Goal: Information Seeking & Learning: Learn about a topic

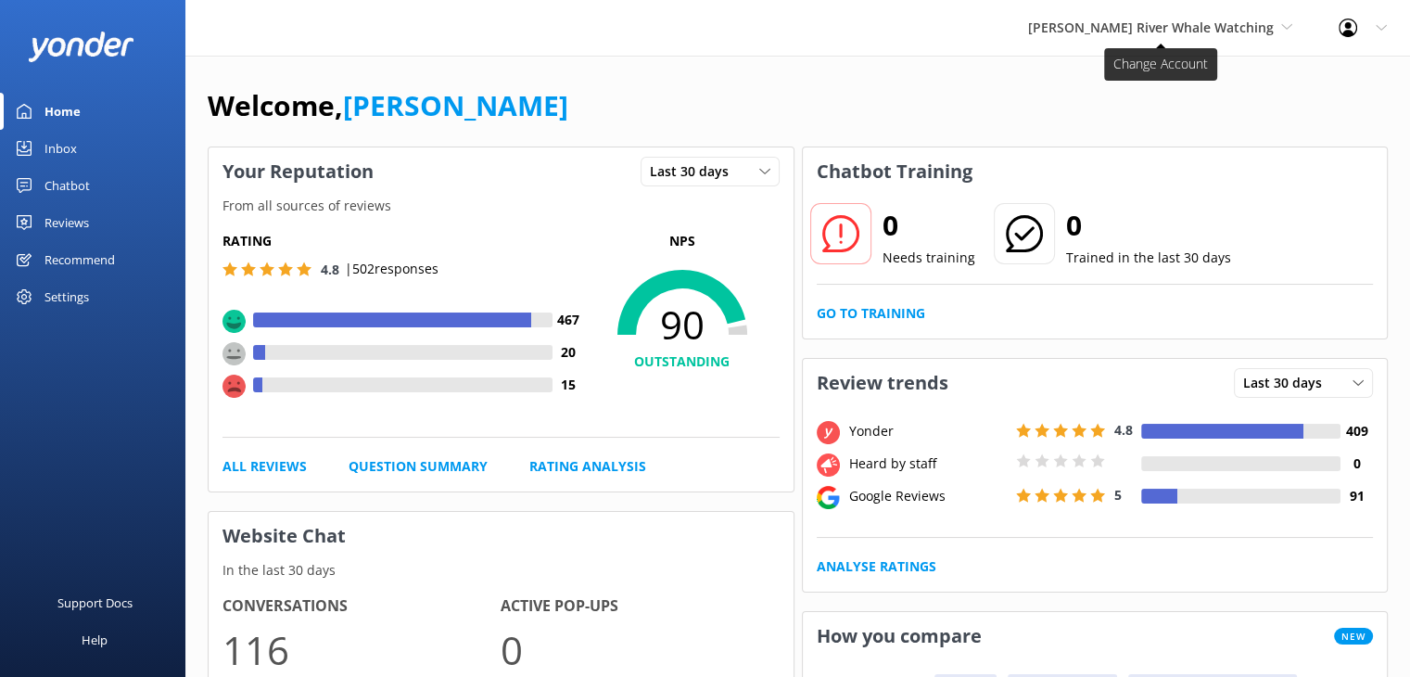
click at [1250, 19] on span "[PERSON_NAME] River Whale Watching" at bounding box center [1151, 28] width 246 height 18
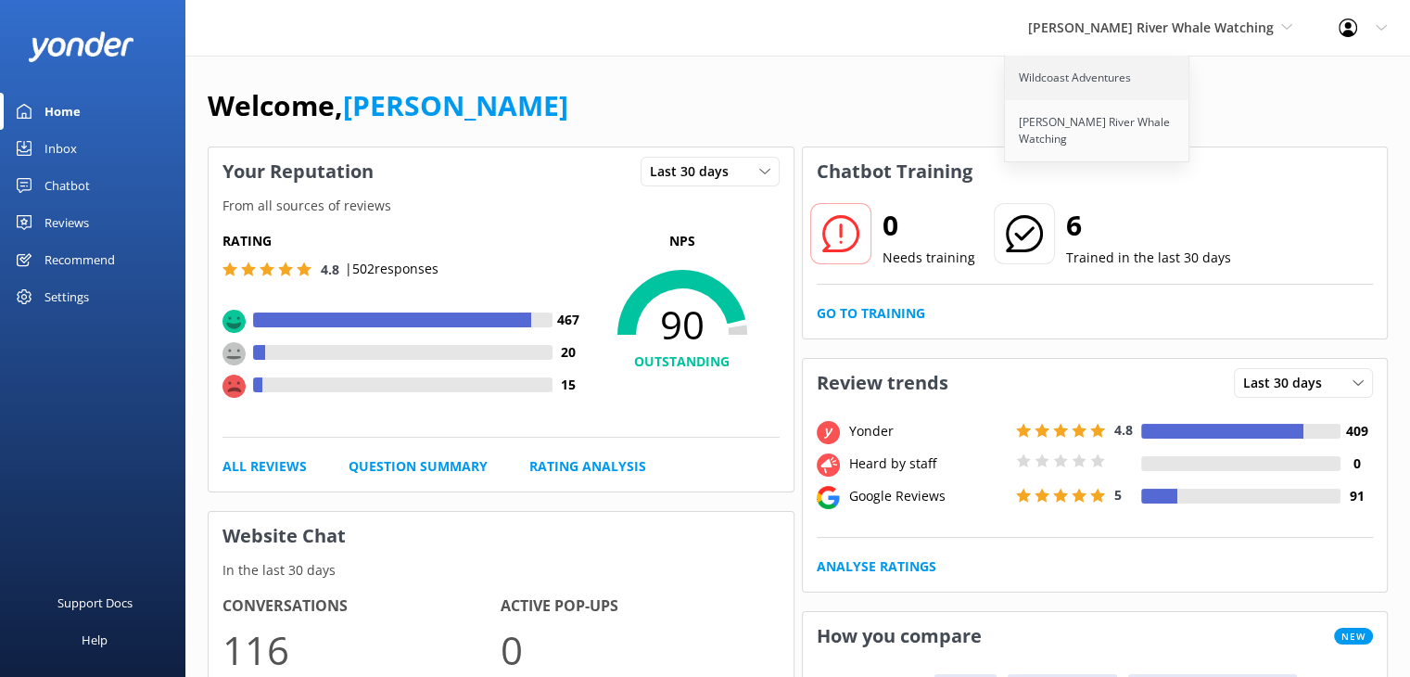
click at [1108, 71] on link "Wildcoast Adventures" at bounding box center [1097, 78] width 185 height 44
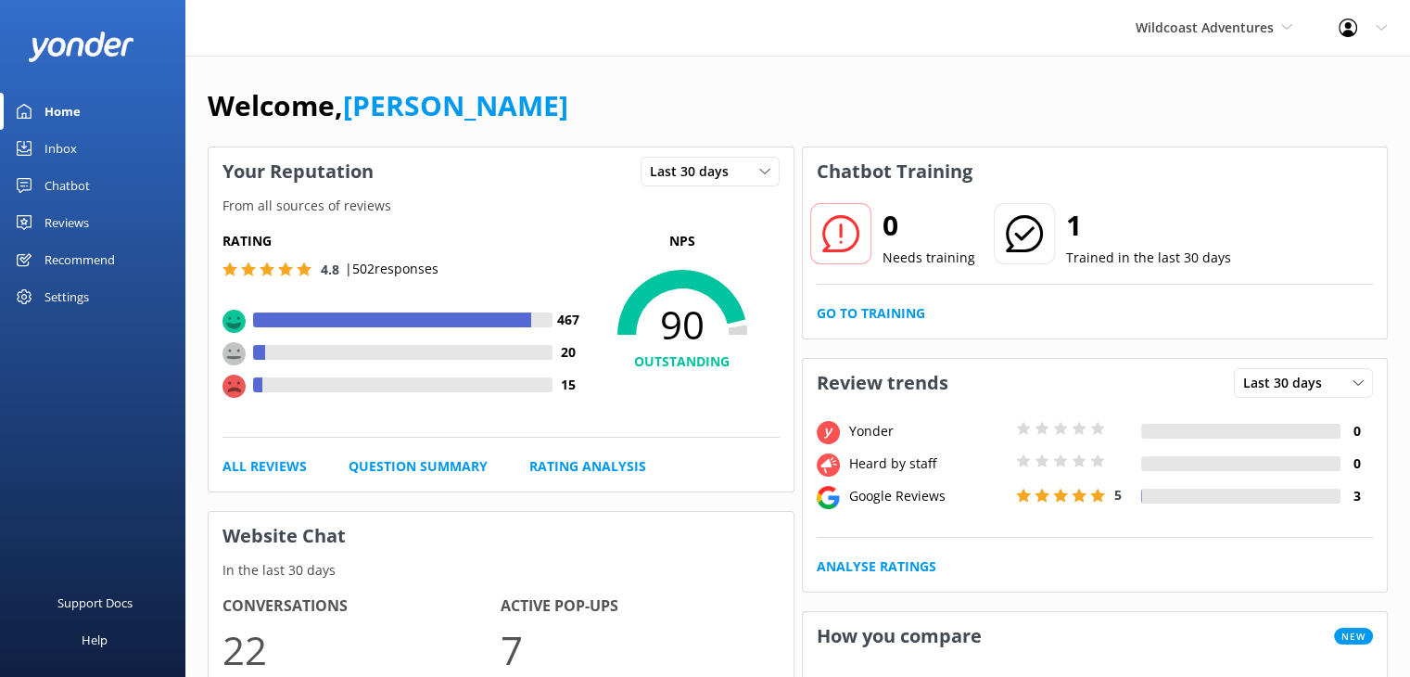
click at [71, 220] on div "Reviews" at bounding box center [66, 222] width 44 height 37
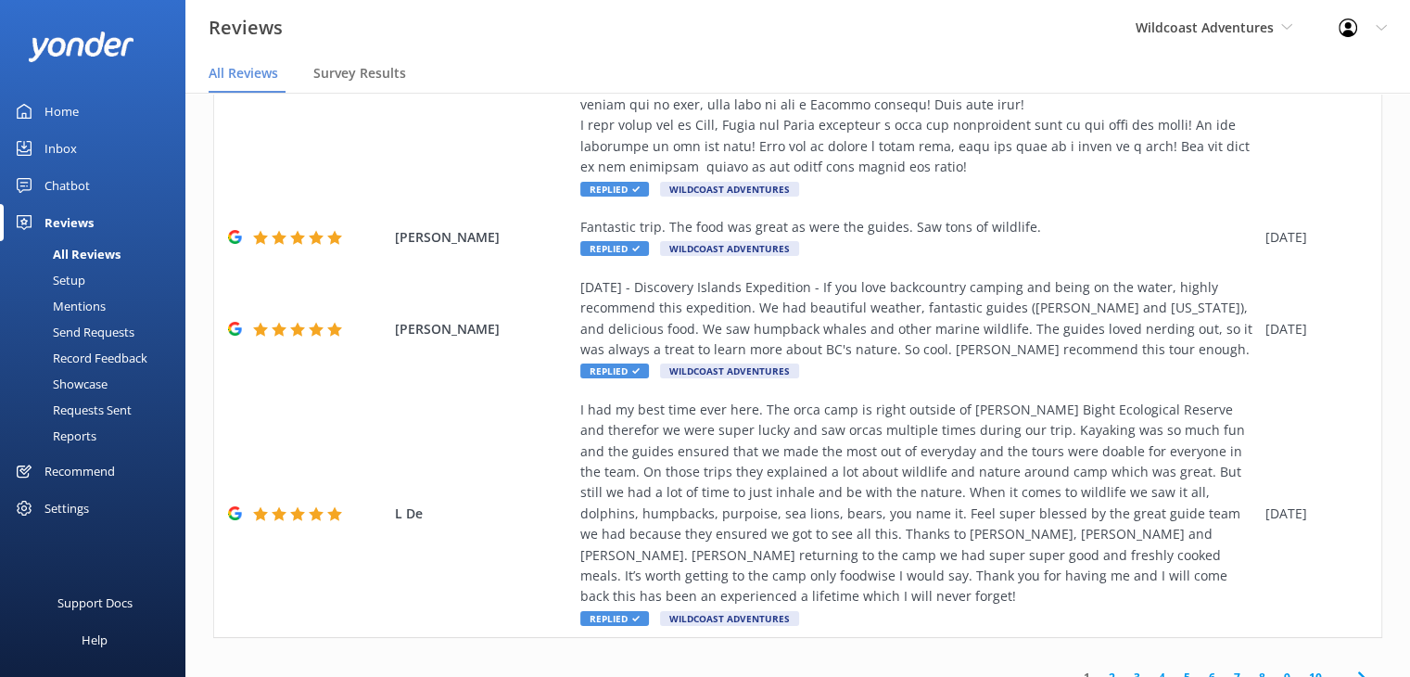
scroll to position [37, 0]
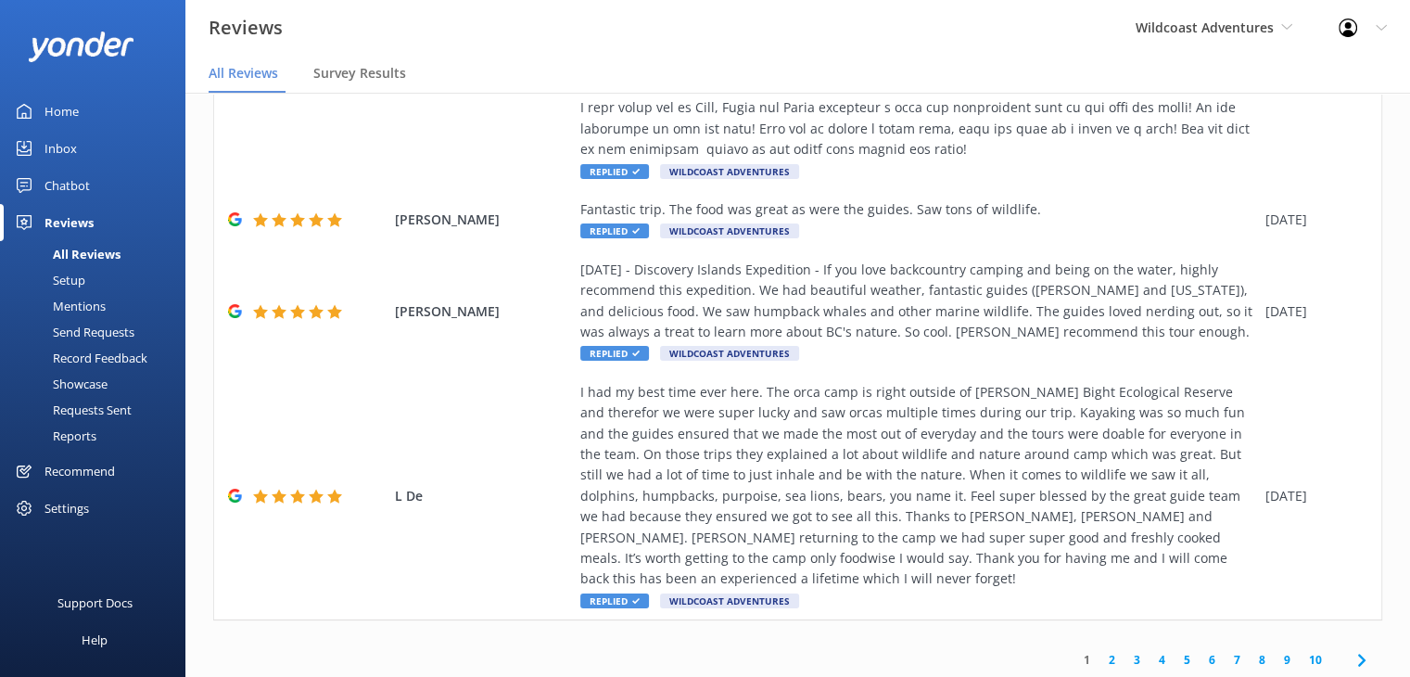
click at [1099, 651] on link "2" at bounding box center [1111, 660] width 25 height 18
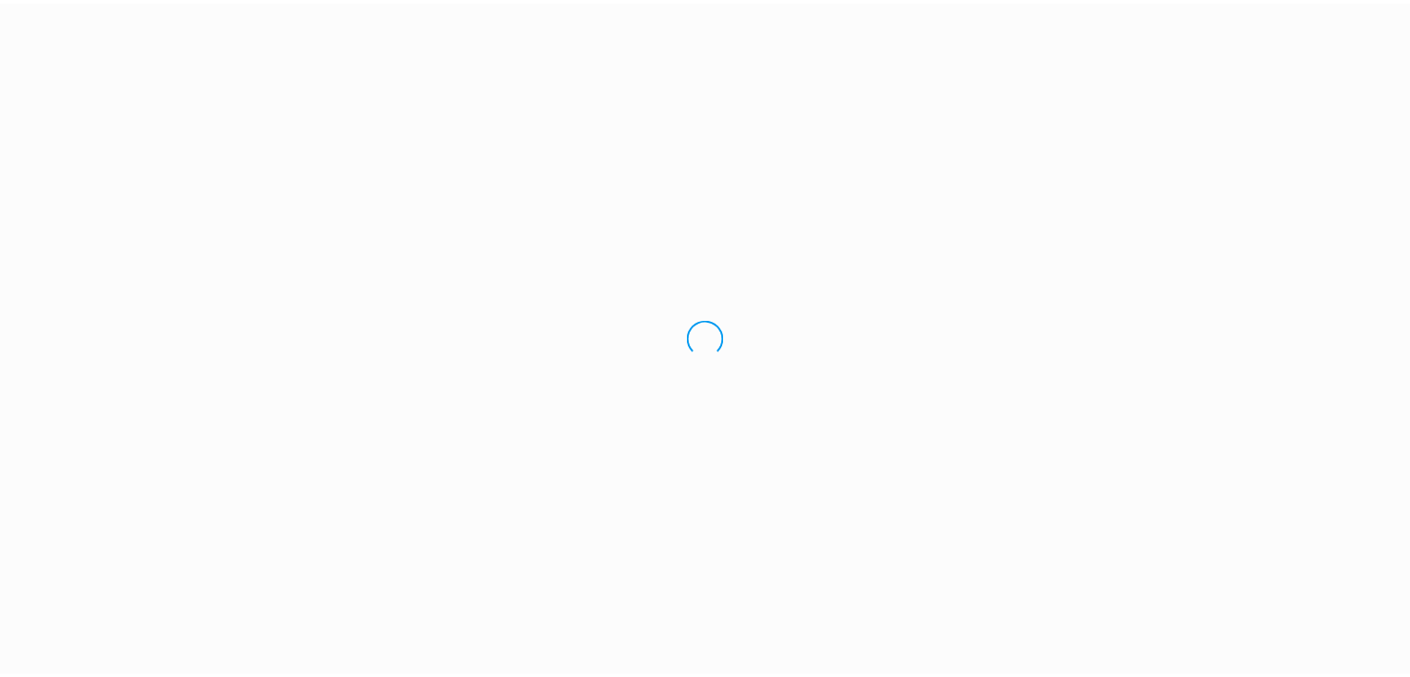
scroll to position [37, 0]
